Goal: Information Seeking & Learning: Check status

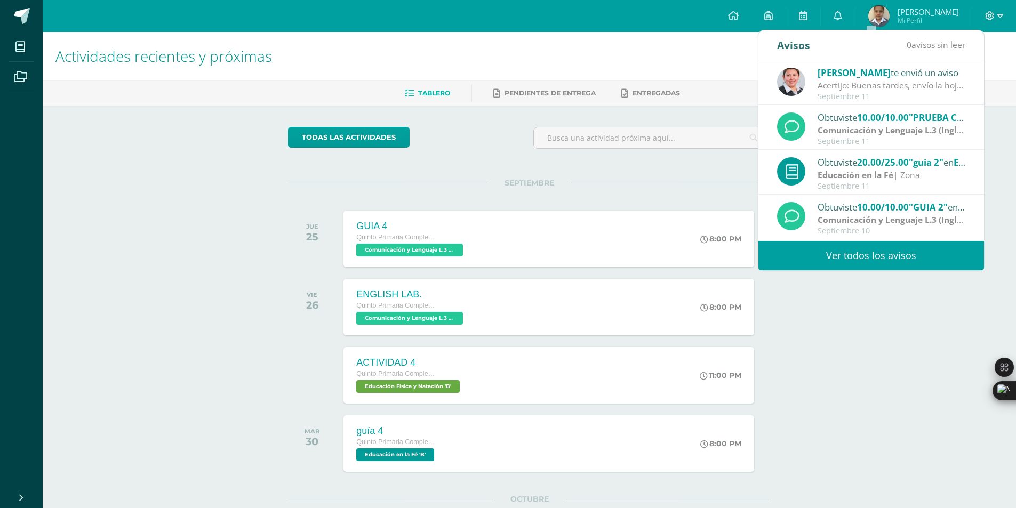
click at [898, 253] on link "Ver todos los avisos" at bounding box center [871, 255] width 226 height 29
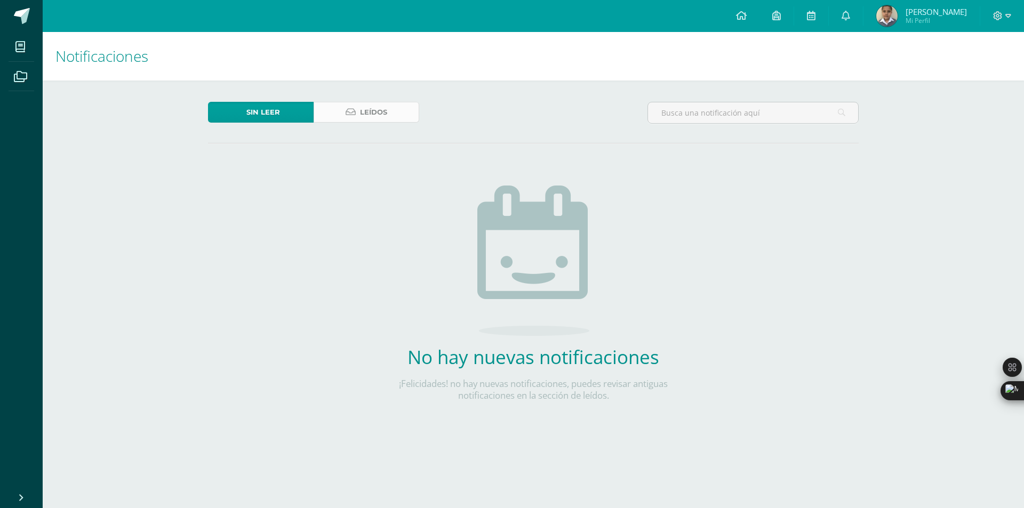
click at [336, 120] on link "Leídos" at bounding box center [366, 112] width 106 height 21
click at [347, 110] on icon at bounding box center [350, 112] width 10 height 9
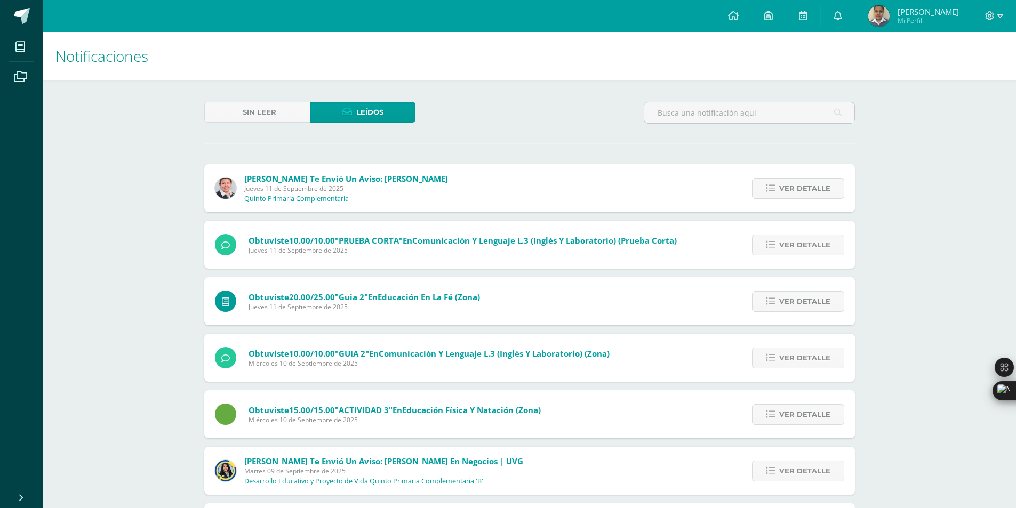
click at [360, 113] on span "Leídos" at bounding box center [369, 112] width 27 height 20
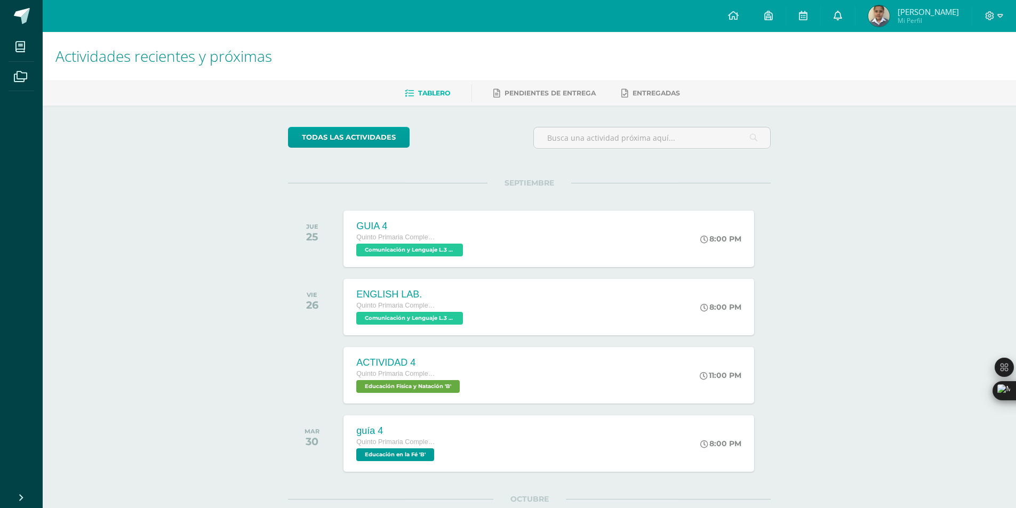
click at [842, 19] on icon at bounding box center [837, 16] width 9 height 10
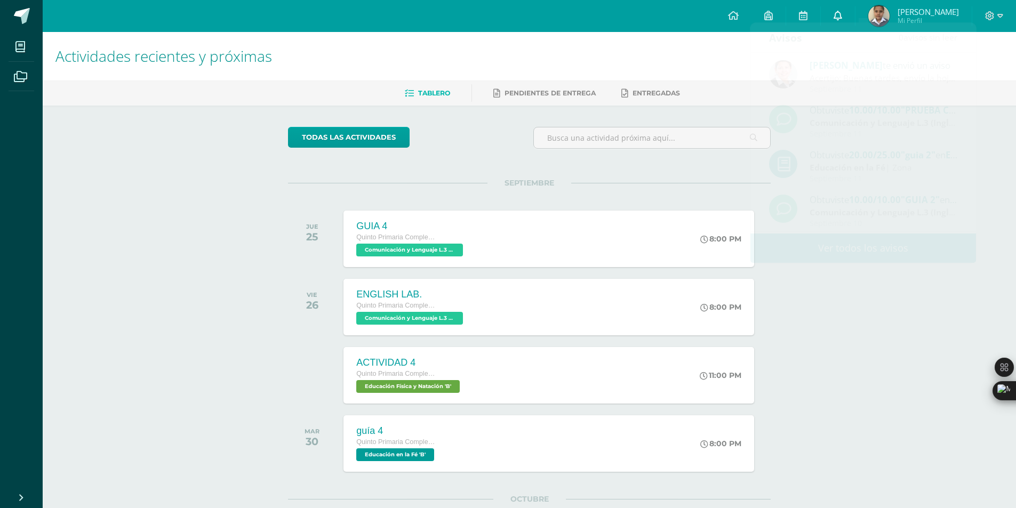
click at [865, 19] on body "Mis cursos Archivos Cerrar panel Ciencias Naturales y Tecnología Quinto Primari…" at bounding box center [508, 359] width 1016 height 719
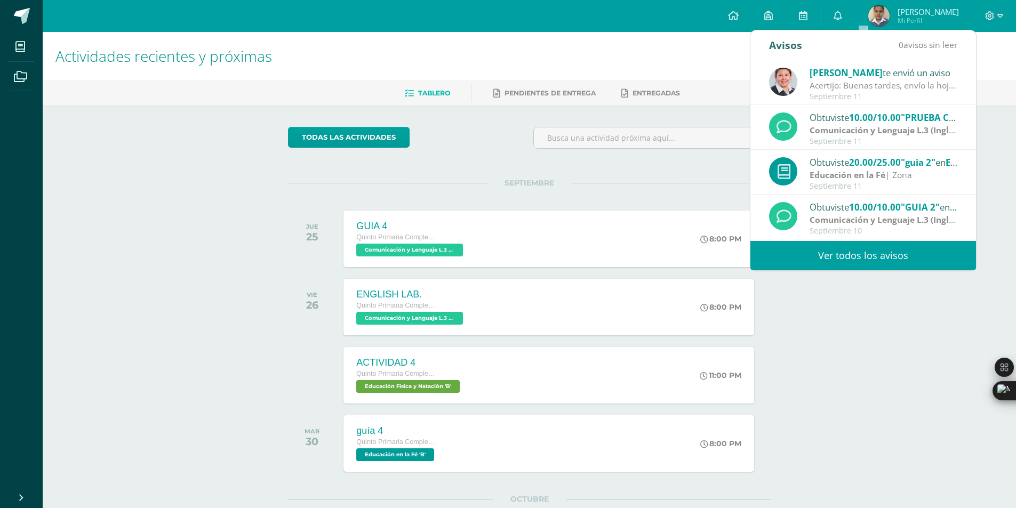
click at [703, 27] on div "Configuración Cerrar sesión [PERSON_NAME] Mi Perfil Mis accesos directos Aprend…" at bounding box center [529, 16] width 973 height 32
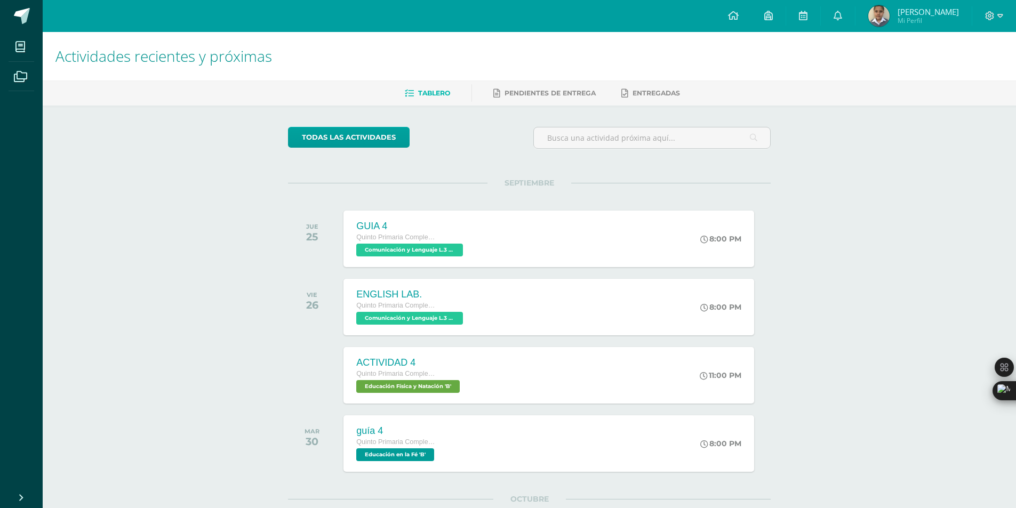
click at [889, 12] on img at bounding box center [878, 15] width 21 height 21
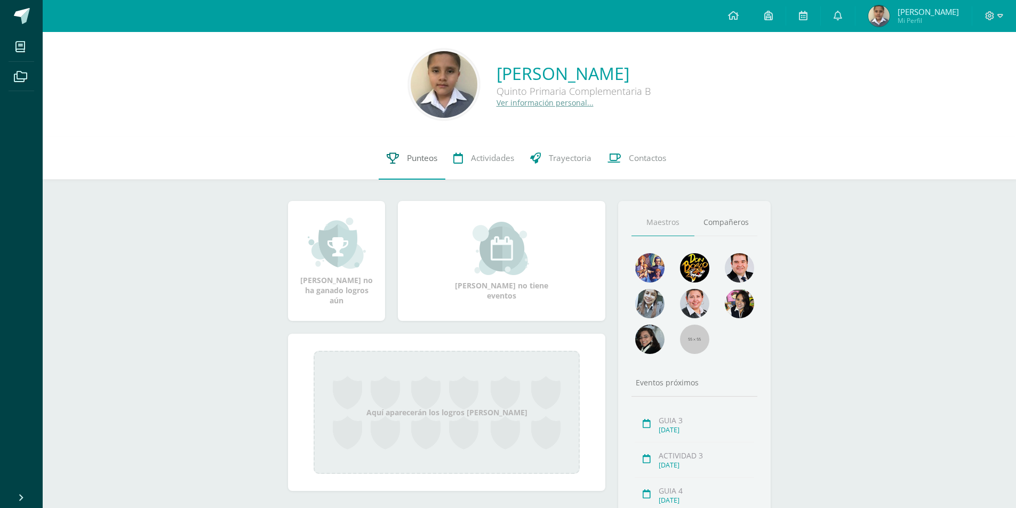
click at [420, 156] on span "Punteos" at bounding box center [422, 157] width 30 height 11
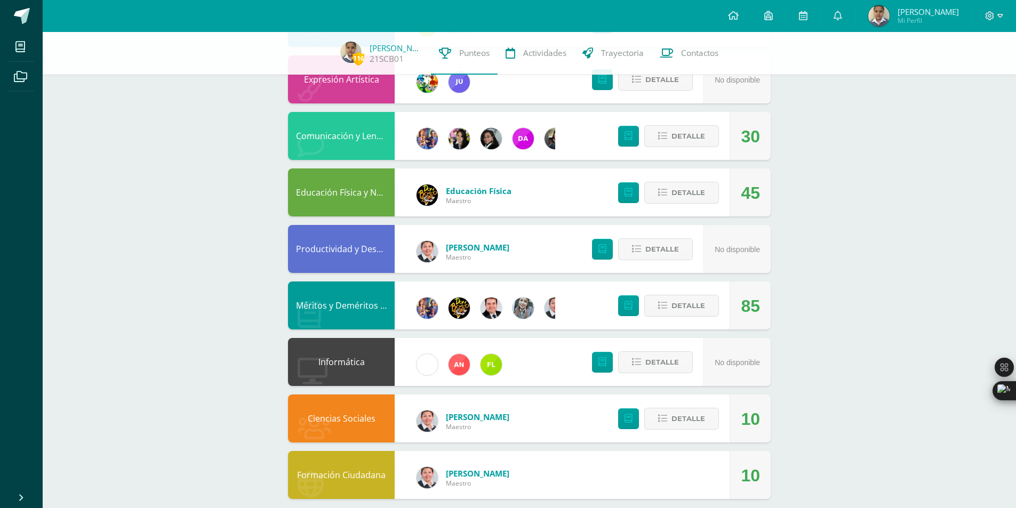
scroll to position [520, 0]
